Goal: Task Accomplishment & Management: Use online tool/utility

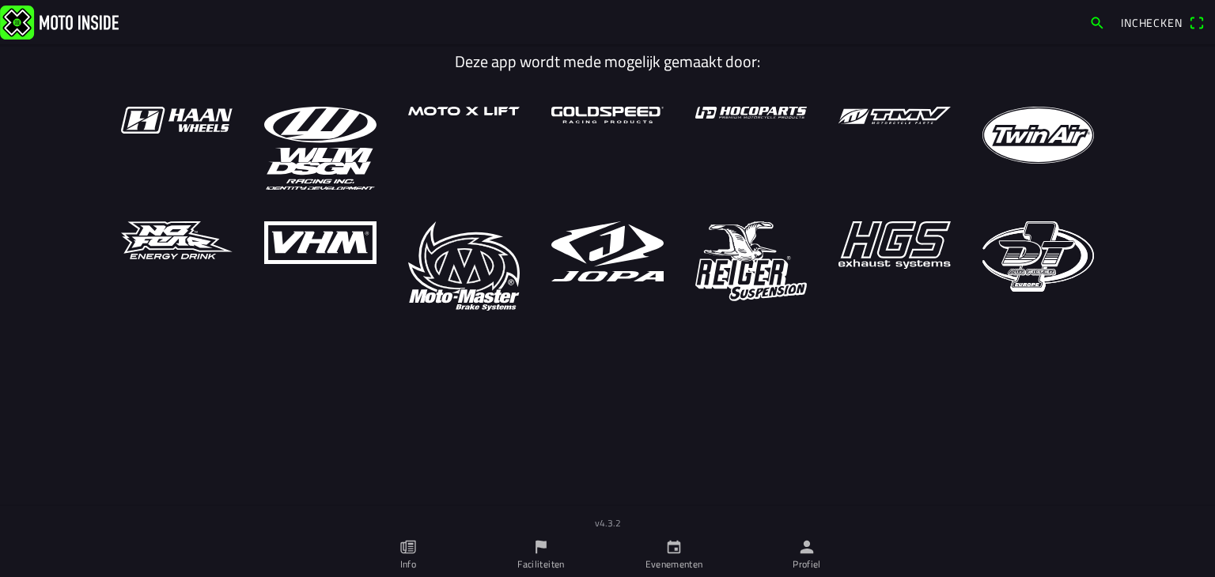
click at [795, 540] on link "Profiel" at bounding box center [806, 555] width 133 height 44
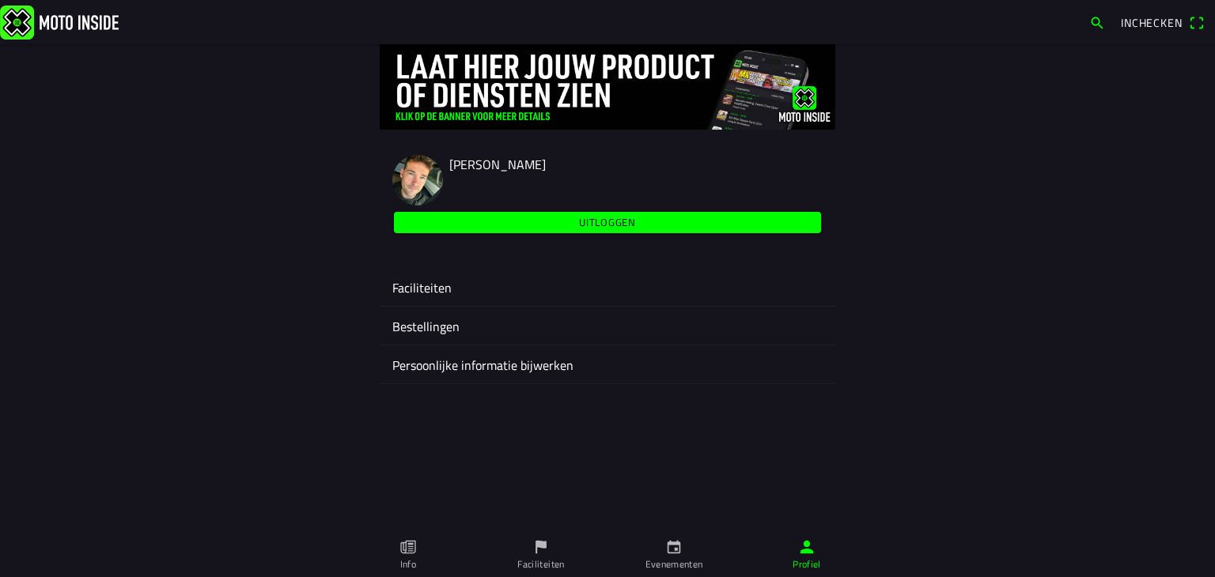
click at [430, 279] on ion-label "Faciliteiten" at bounding box center [607, 287] width 430 height 19
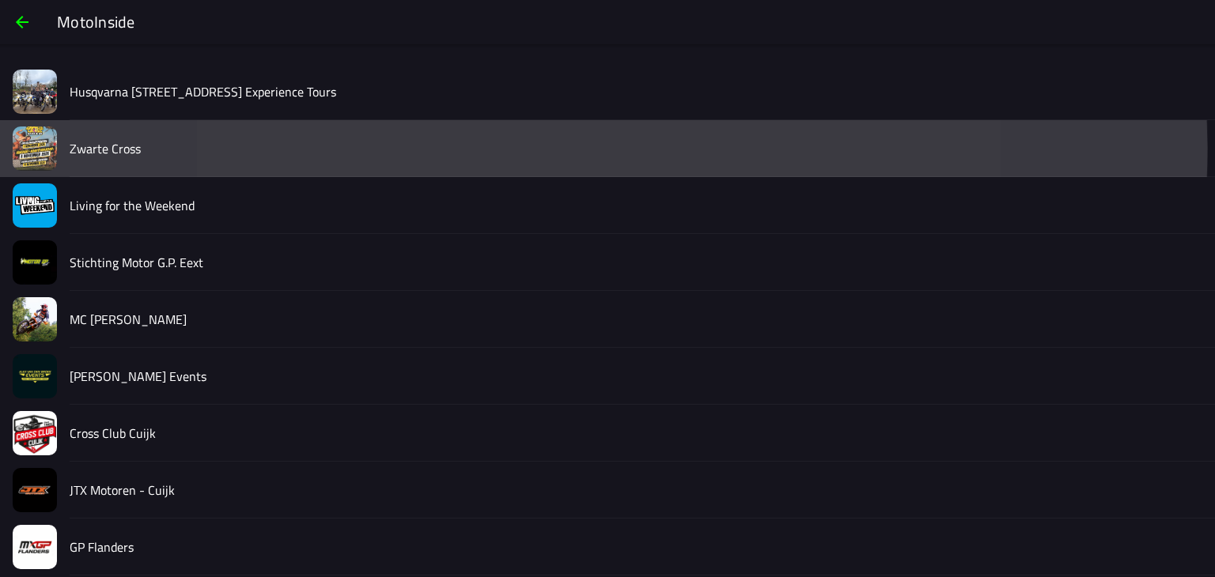
click at [0, 0] on slot "Zwarte Cross" at bounding box center [0, 0] width 0 height 0
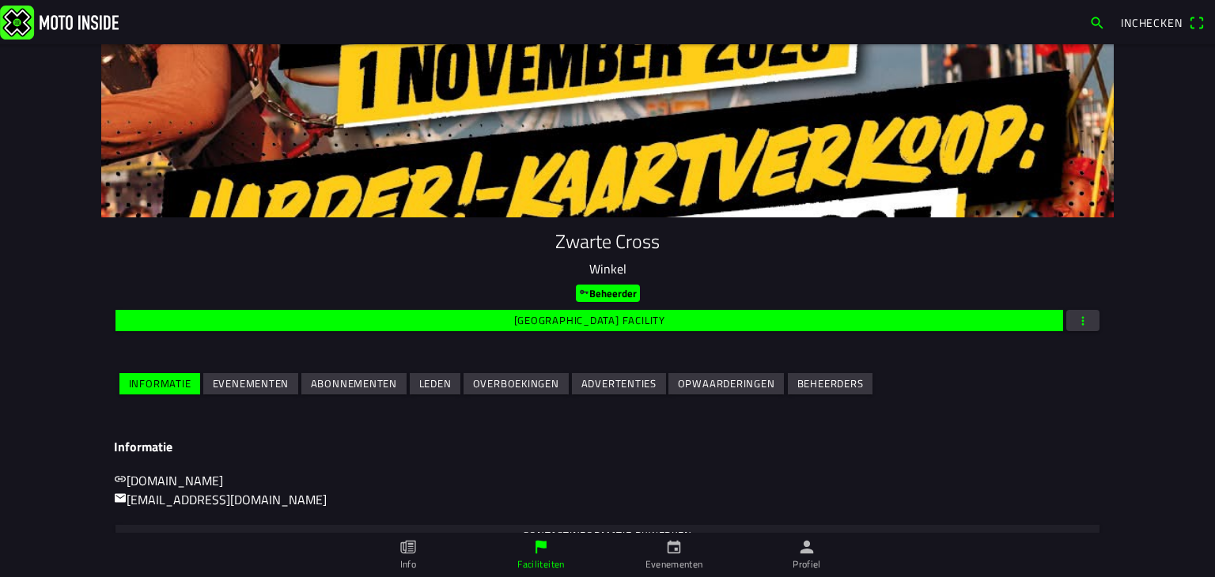
click at [269, 393] on span "Evenementen" at bounding box center [251, 383] width 77 height 21
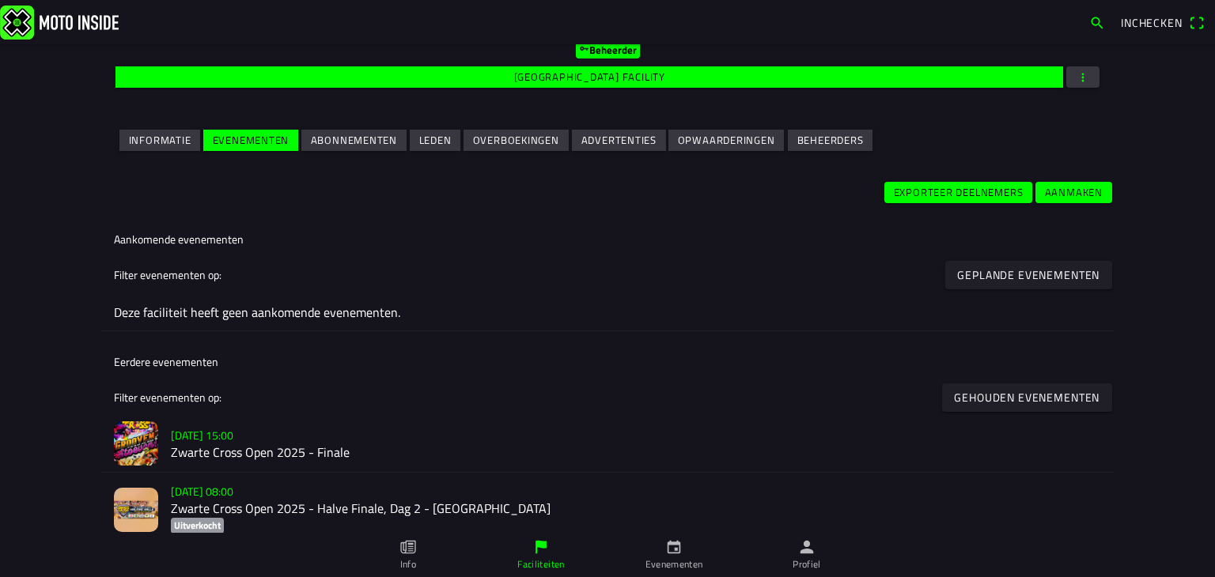
scroll to position [253, 0]
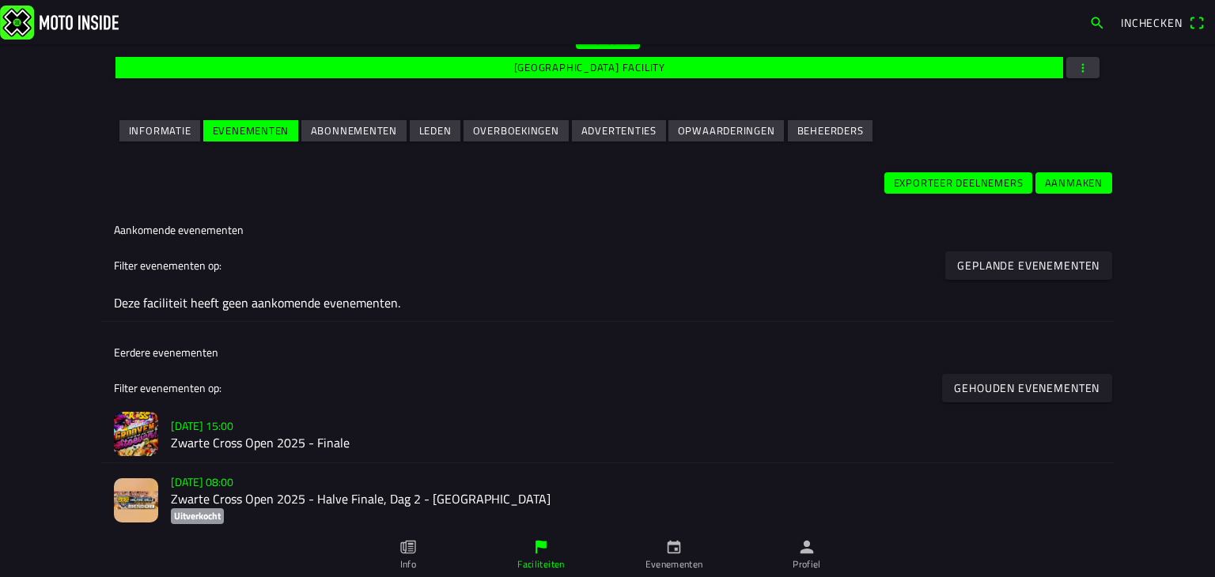
click at [273, 437] on h2 "Zwarte Cross Open 2025 - Finale" at bounding box center [636, 444] width 930 height 15
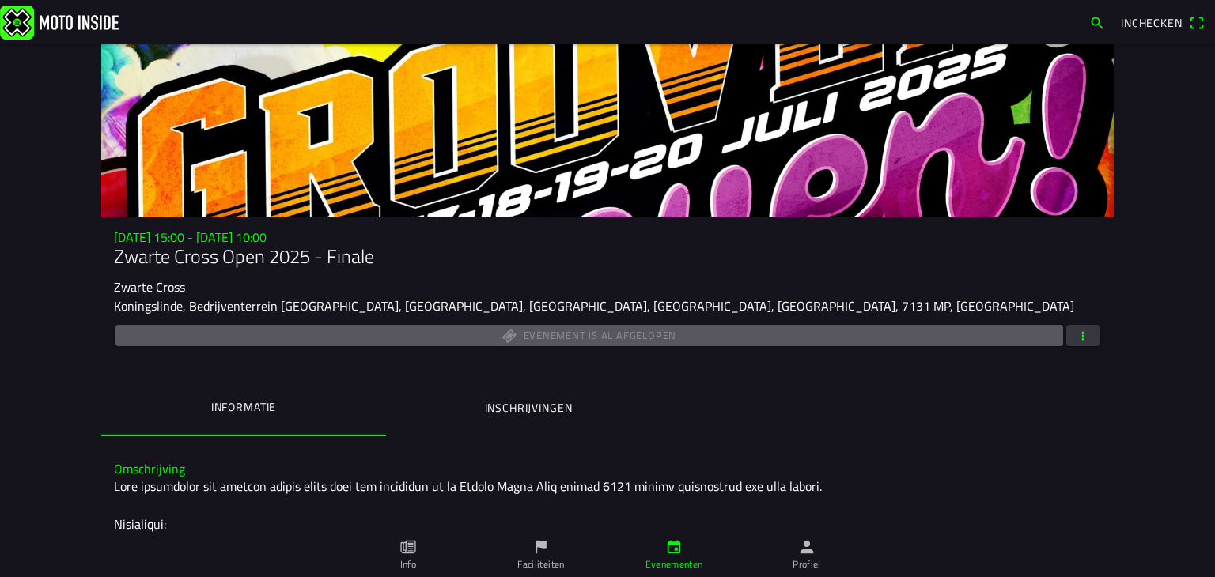
click at [1091, 346] on div "Evenement is al afgelopen" at bounding box center [607, 336] width 987 height 28
click at [1084, 343] on button "button" at bounding box center [1082, 335] width 33 height 21
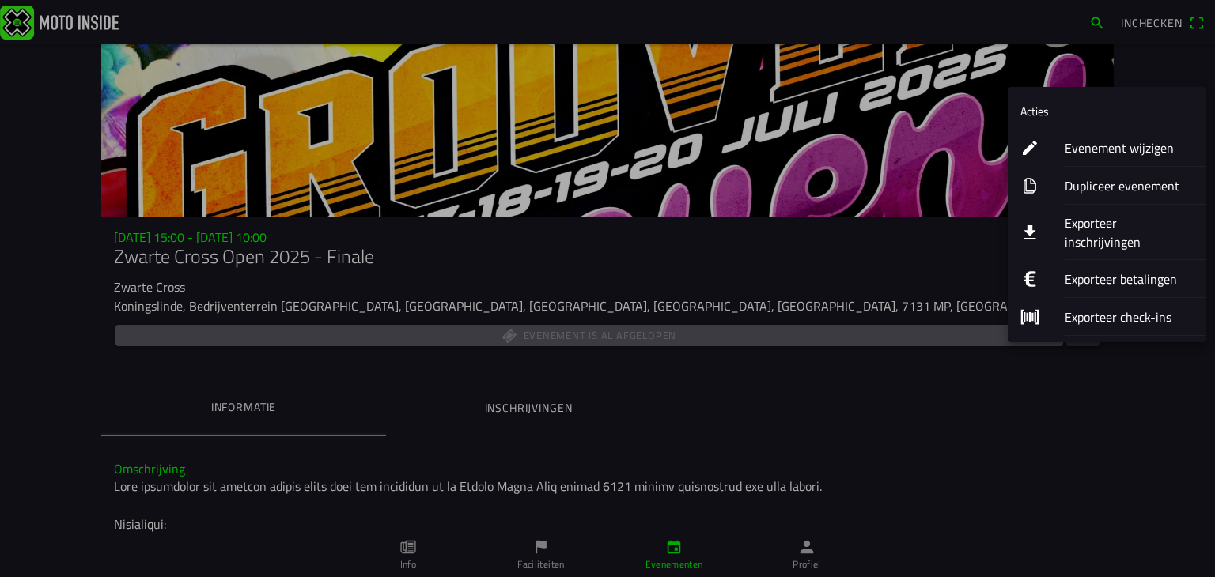
click at [1068, 270] on ion-label "Exporteer betalingen" at bounding box center [1128, 279] width 128 height 19
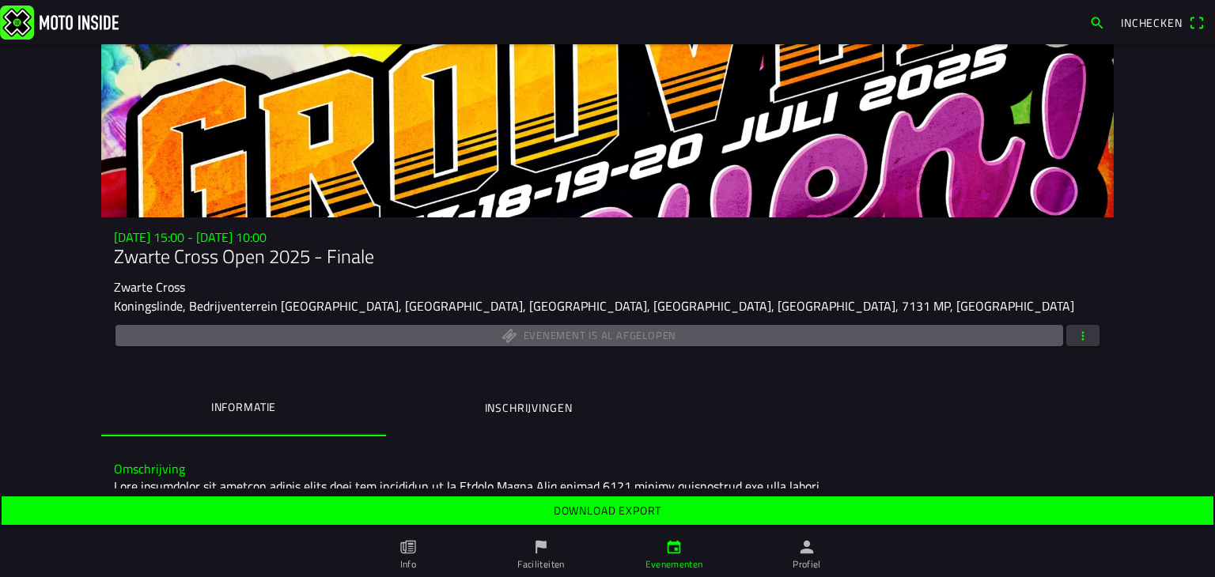
click at [0, 0] on slot "Download export" at bounding box center [0, 0] width 0 height 0
